Goal: Information Seeking & Learning: Check status

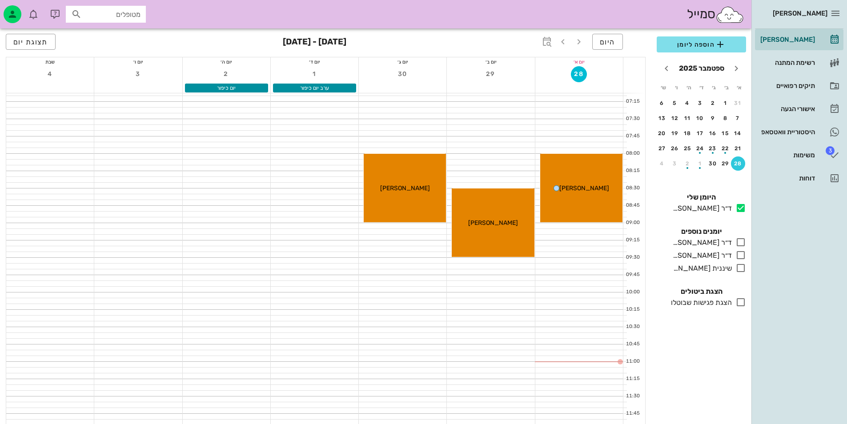
click at [132, 20] on div "מטופלים" at bounding box center [106, 14] width 80 height 17
type input "v"
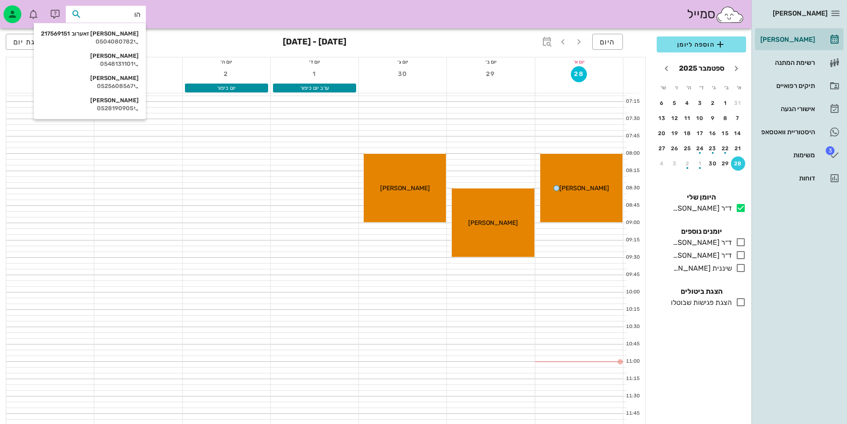
type input "הוד"
click at [120, 33] on div "[PERSON_NAME] זאערוב 217569151" at bounding box center [90, 33] width 98 height 7
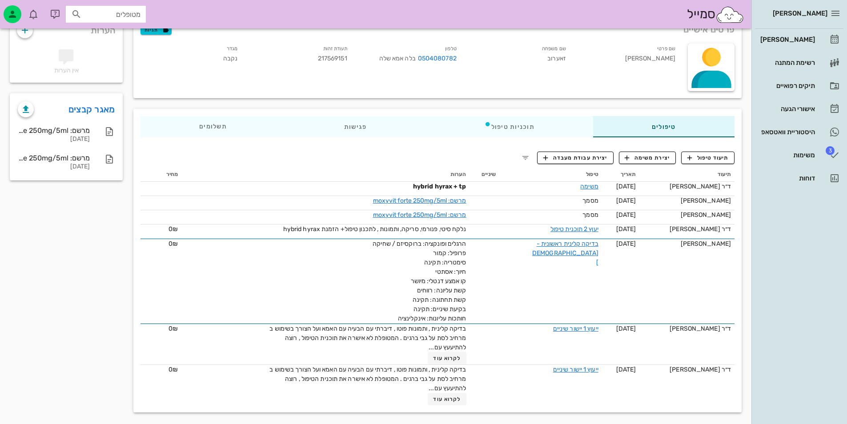
scroll to position [67, 0]
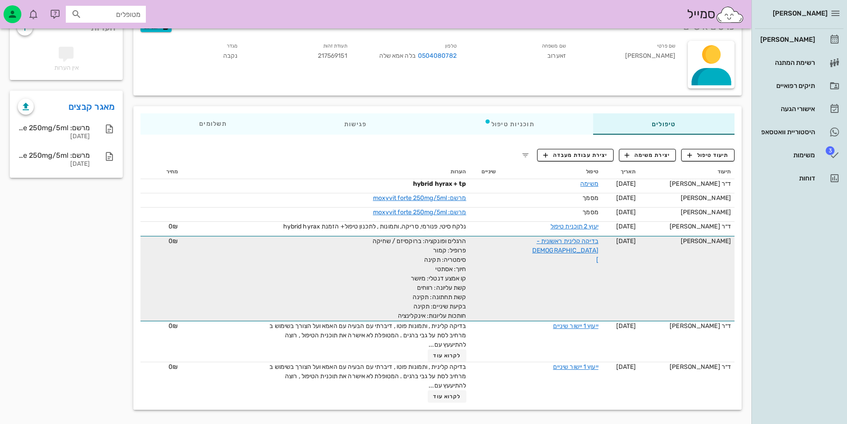
click at [562, 247] on div "בדיקה קלינית ראשונית - [DEMOGRAPHIC_DATA]" at bounding box center [565, 251] width 67 height 28
click at [572, 243] on link "בדיקה קלינית ראשונית - [DEMOGRAPHIC_DATA]" at bounding box center [565, 250] width 66 height 26
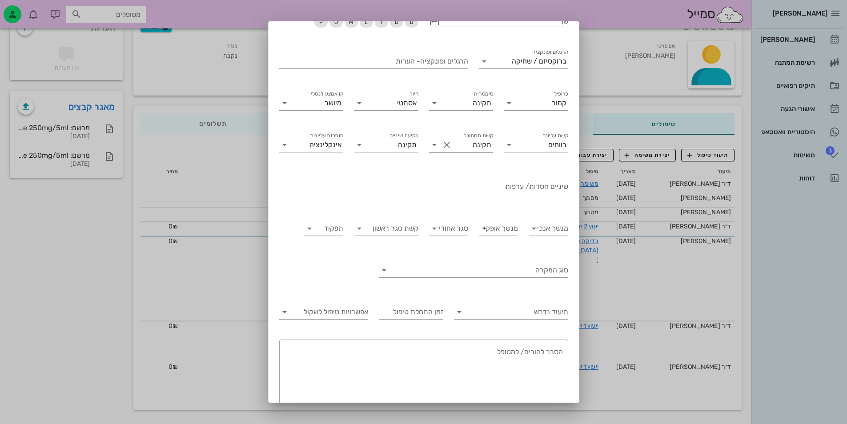
scroll to position [0, 0]
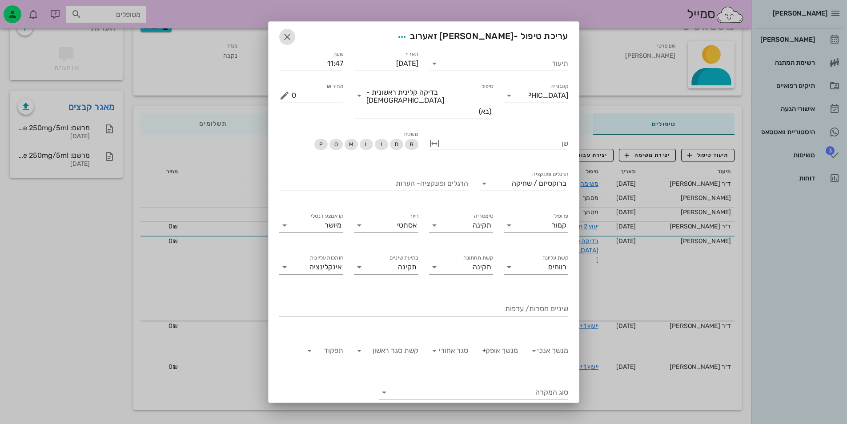
click at [292, 41] on icon "button" at bounding box center [287, 37] width 11 height 11
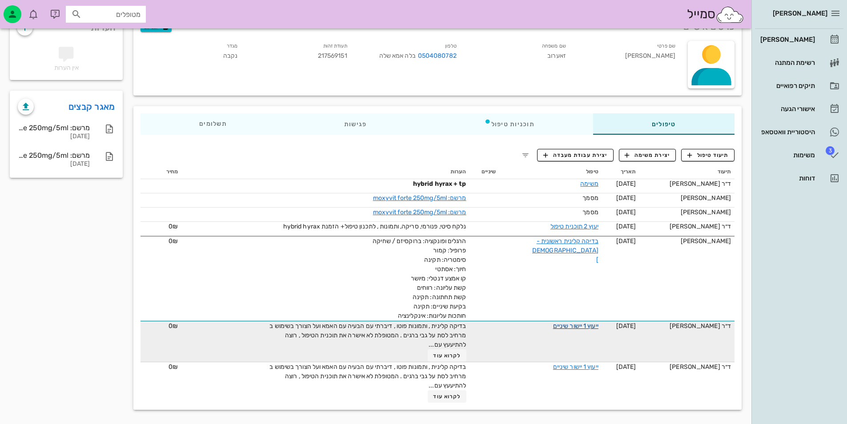
click at [570, 322] on link "ייעוץ 1 יישור שיניים" at bounding box center [575, 326] width 45 height 8
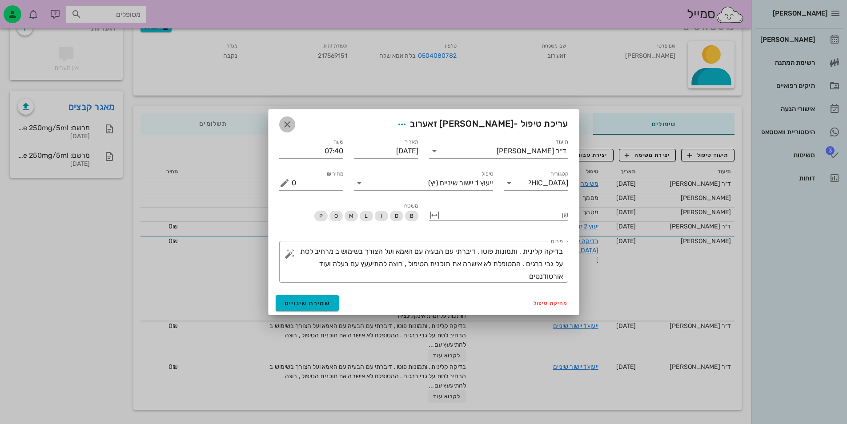
click at [279, 119] on span "button" at bounding box center [287, 124] width 16 height 11
